Goal: Find specific page/section: Find specific page/section

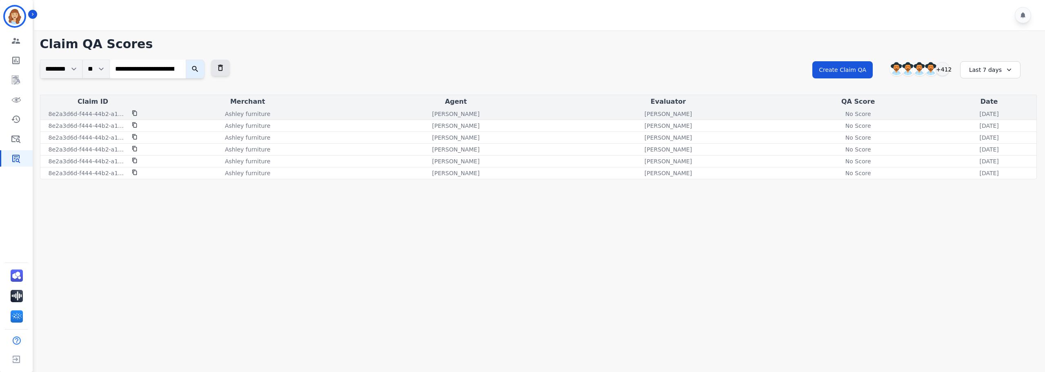
click at [840, 115] on div "No Score" at bounding box center [858, 114] width 37 height 8
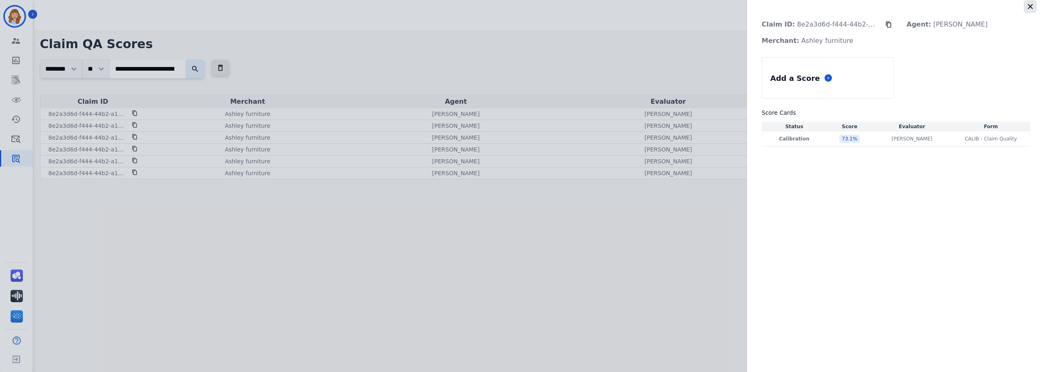
click at [1028, 8] on icon "button" at bounding box center [1030, 6] width 8 height 8
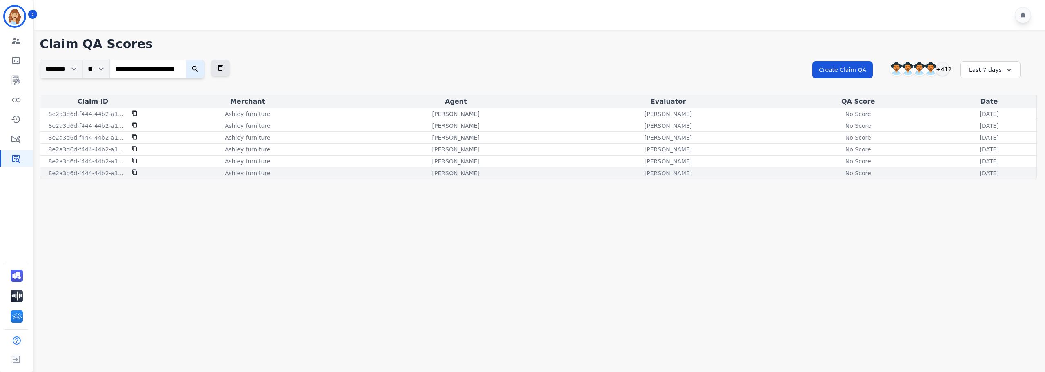
click at [840, 177] on div "No Score" at bounding box center [858, 173] width 37 height 8
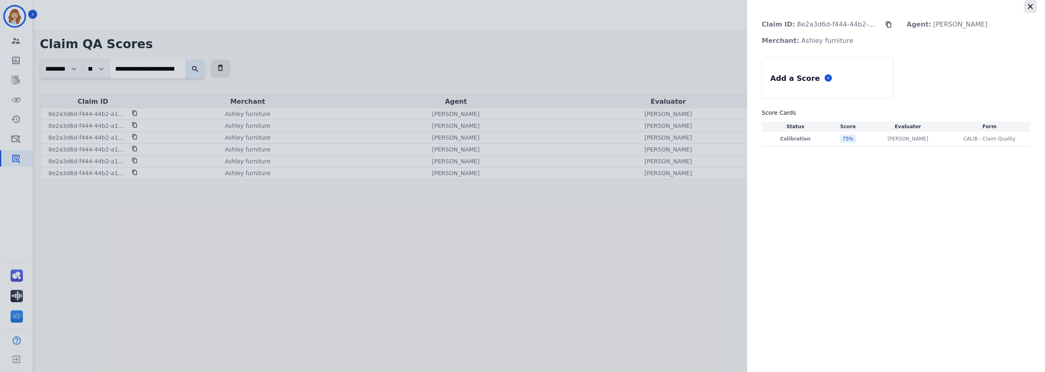
click at [1034, 8] on button "button" at bounding box center [1030, 6] width 13 height 13
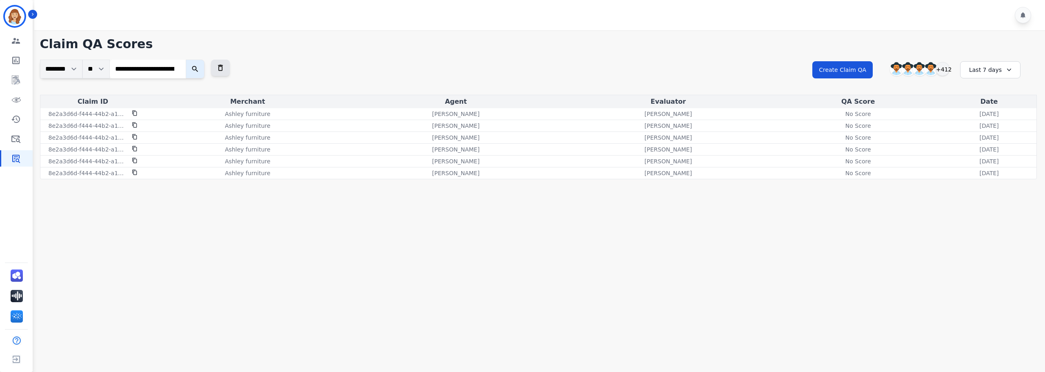
click at [186, 69] on input "**********" at bounding box center [148, 69] width 76 height 19
click at [199, 69] on icon "submit" at bounding box center [195, 69] width 8 height 8
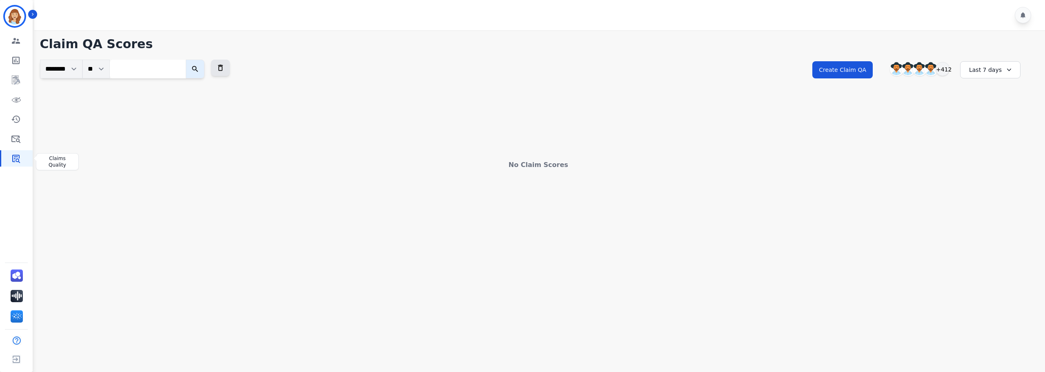
click at [18, 161] on icon "Sidebar" at bounding box center [16, 158] width 10 height 10
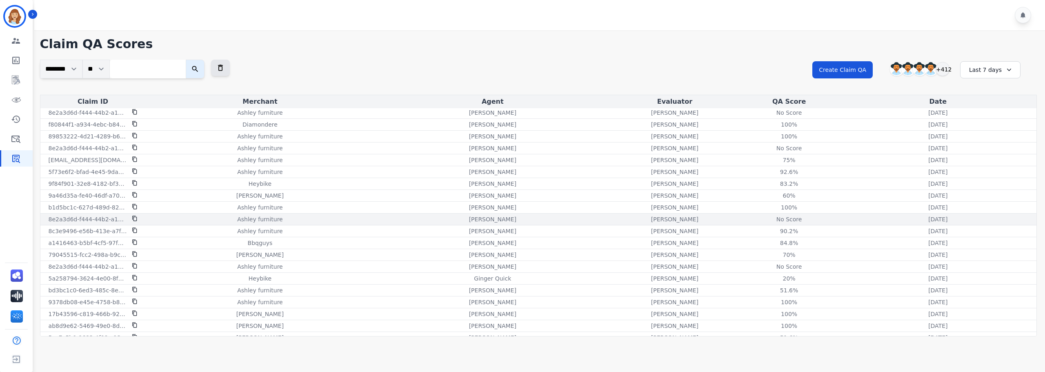
scroll to position [204, 0]
click at [772, 220] on div "No Score" at bounding box center [789, 217] width 37 height 8
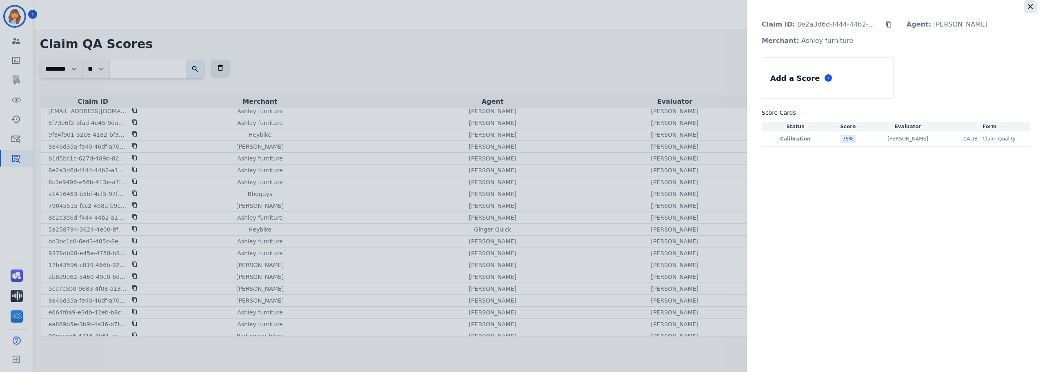
click at [1031, 8] on icon "button" at bounding box center [1030, 6] width 5 height 5
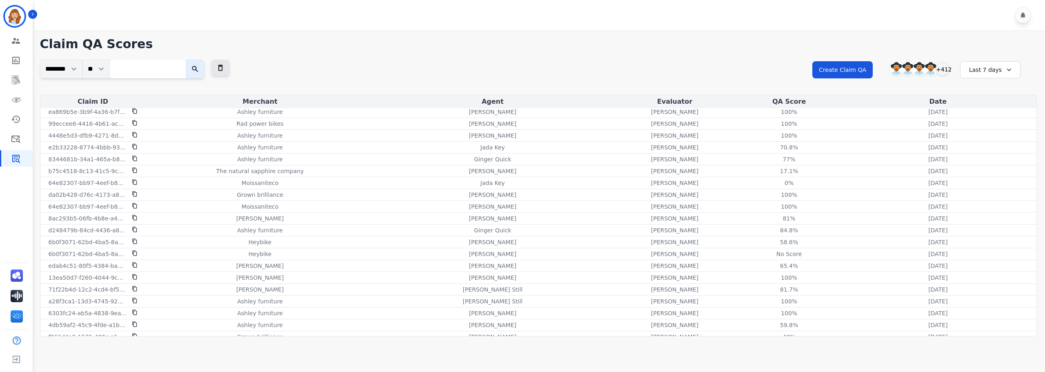
scroll to position [449, 0]
click at [783, 220] on div "No Score" at bounding box center [789, 221] width 37 height 8
